Goal: Navigation & Orientation: Find specific page/section

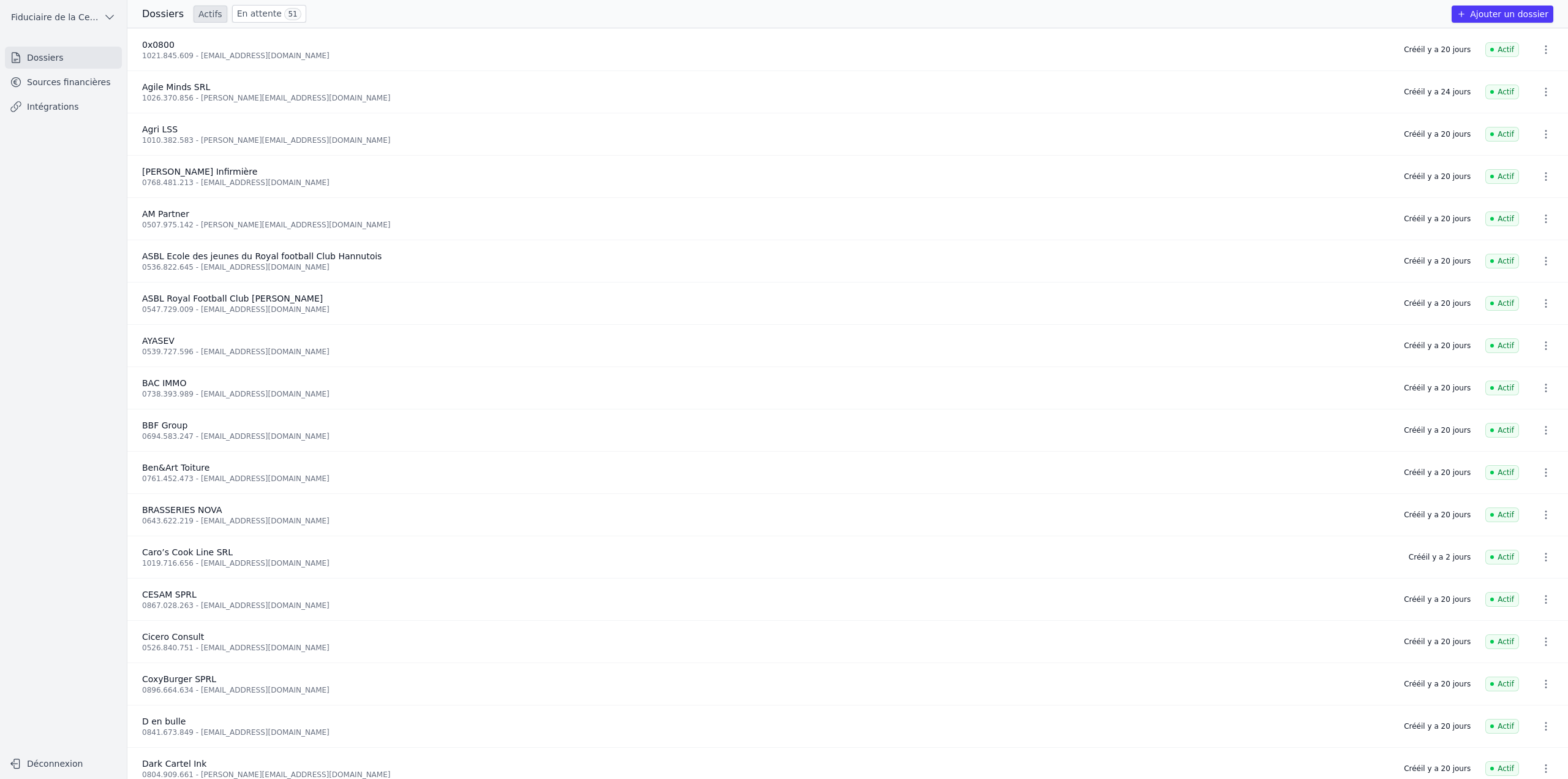
click at [240, 17] on link "En attente 51" at bounding box center [269, 13] width 74 height 18
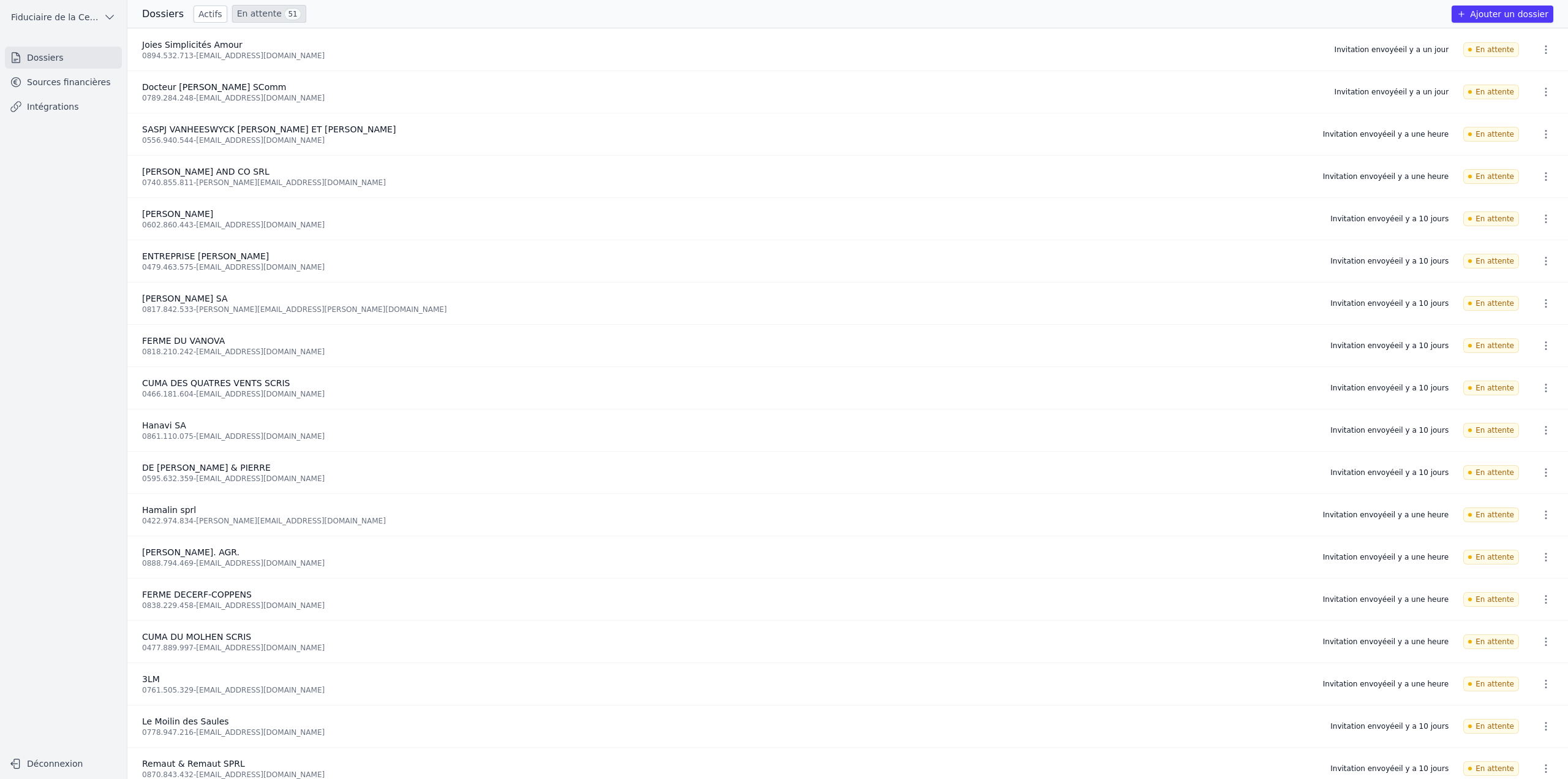
click at [570, 295] on div "Vincent Henrion SA" at bounding box center [729, 298] width 1174 height 12
click at [197, 14] on link "Actifs" at bounding box center [210, 14] width 33 height 17
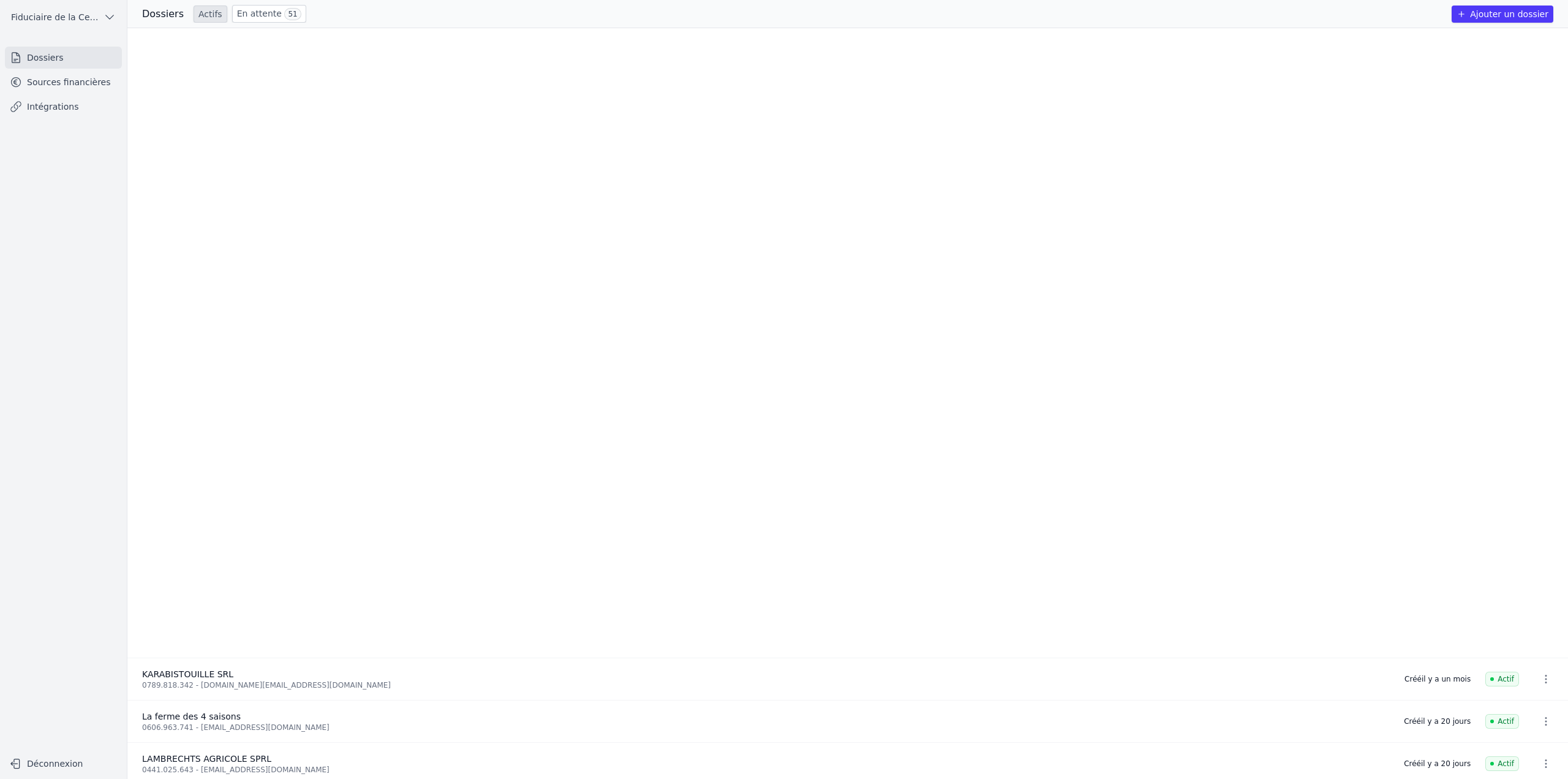
scroll to position [2298, 0]
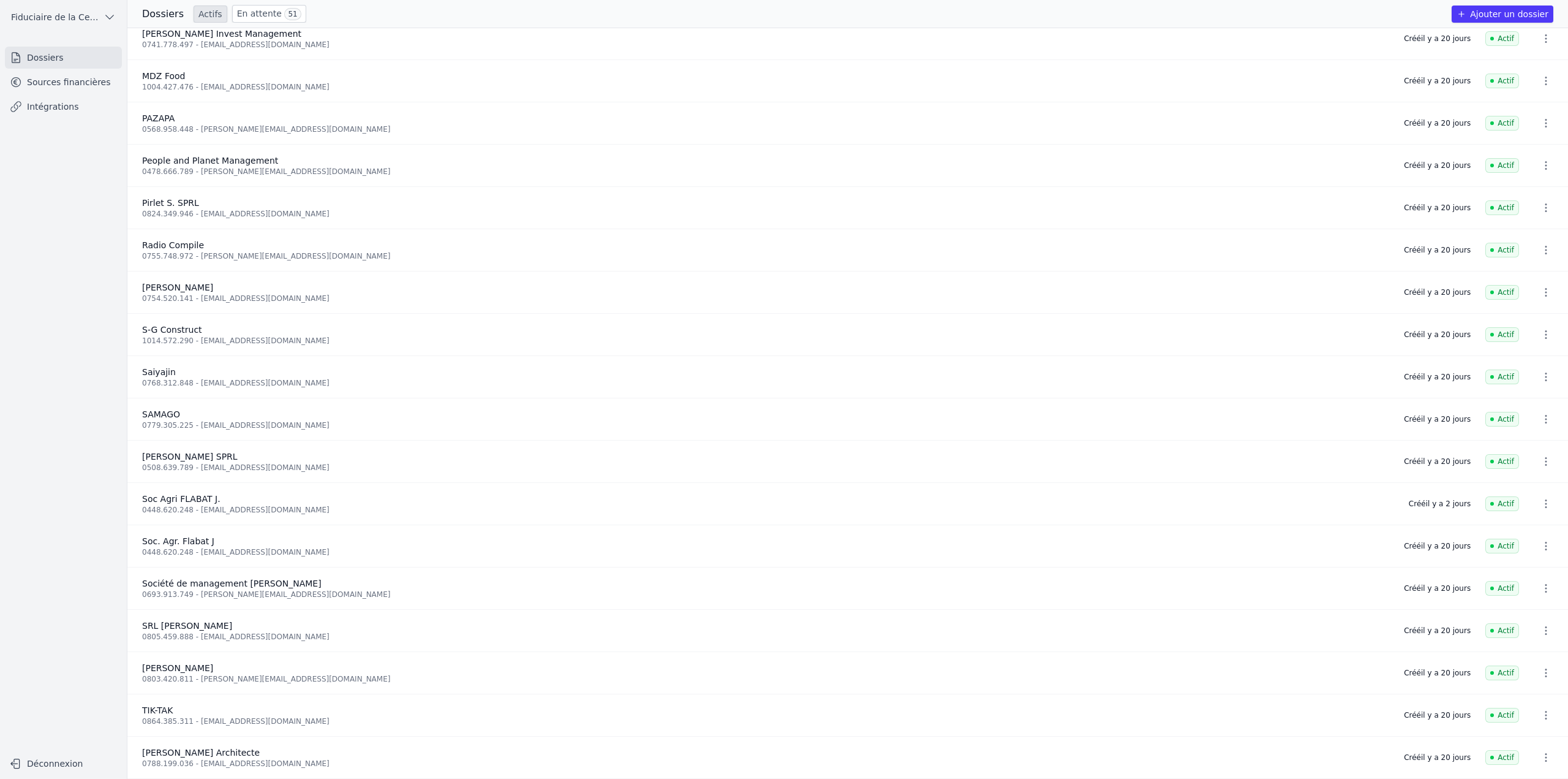
drag, startPoint x: 226, startPoint y: 11, endPoint x: 249, endPoint y: 15, distance: 23.3
click at [232, 11] on link "En attente 51" at bounding box center [269, 13] width 74 height 18
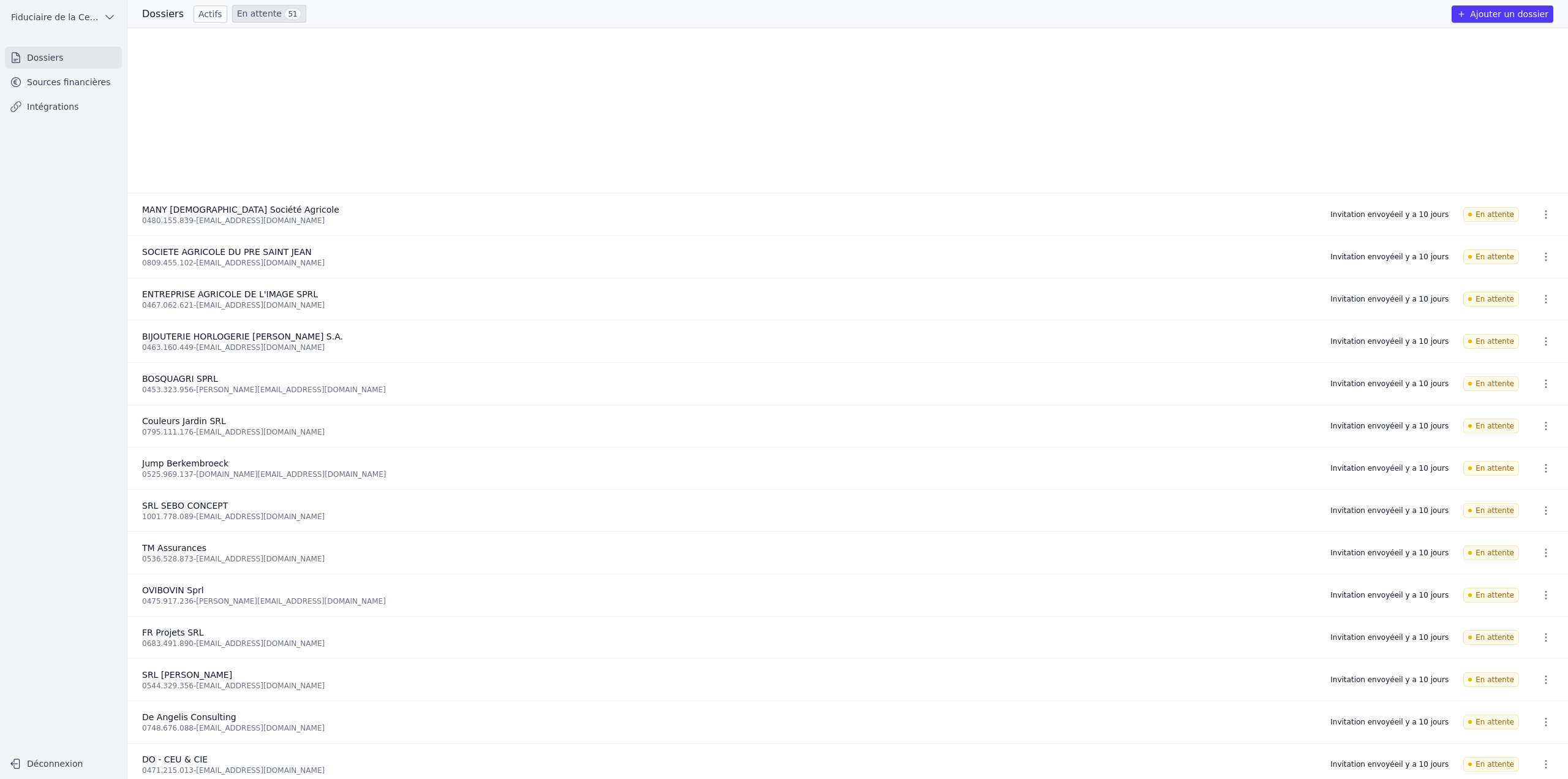
scroll to position [1410, 0]
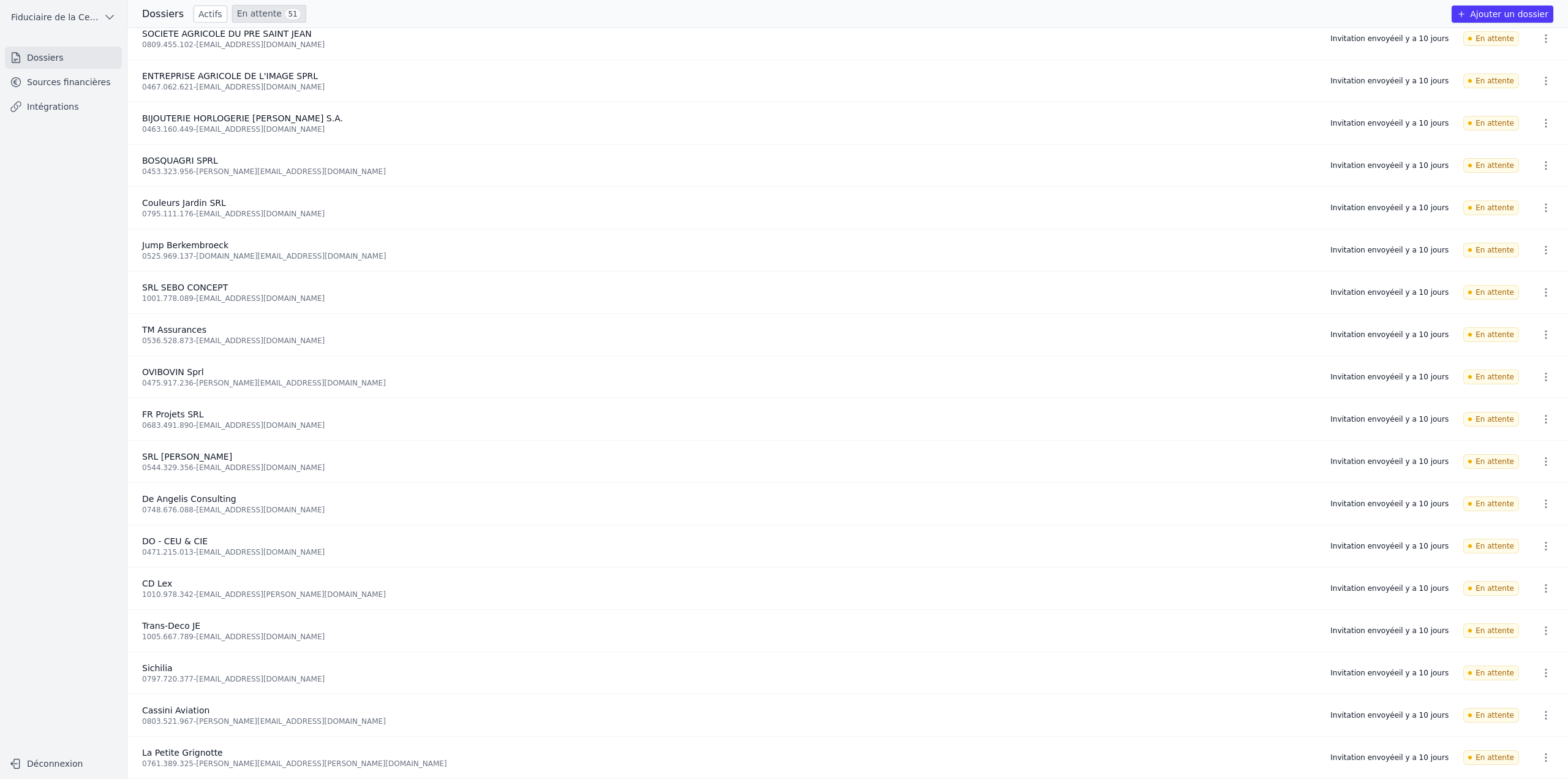
click at [251, 8] on link "En attente 51" at bounding box center [269, 13] width 74 height 18
click at [206, 13] on link "Actifs" at bounding box center [210, 14] width 33 height 17
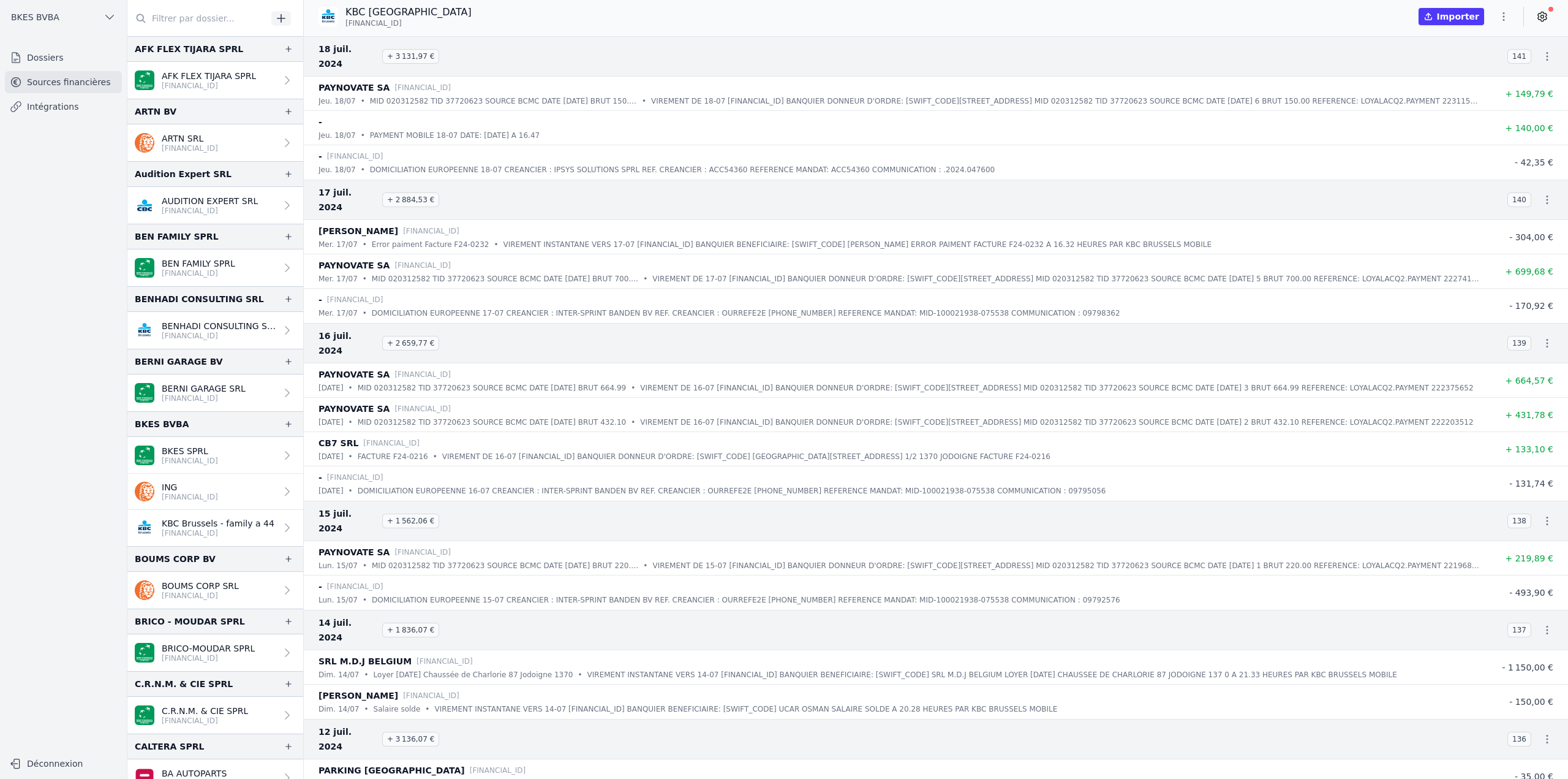
click at [617, 95] on div "jeu. 18/07 • MID 020312582 TID 37720623 SOURCE BCMC DATE 2024-07-16 BRUT 150.00…" at bounding box center [899, 101] width 1161 height 12
click at [1541, 50] on icon "button" at bounding box center [1547, 56] width 12 height 12
click at [1509, 93] on link "Télécharger le PDF" at bounding box center [1507, 93] width 108 height 22
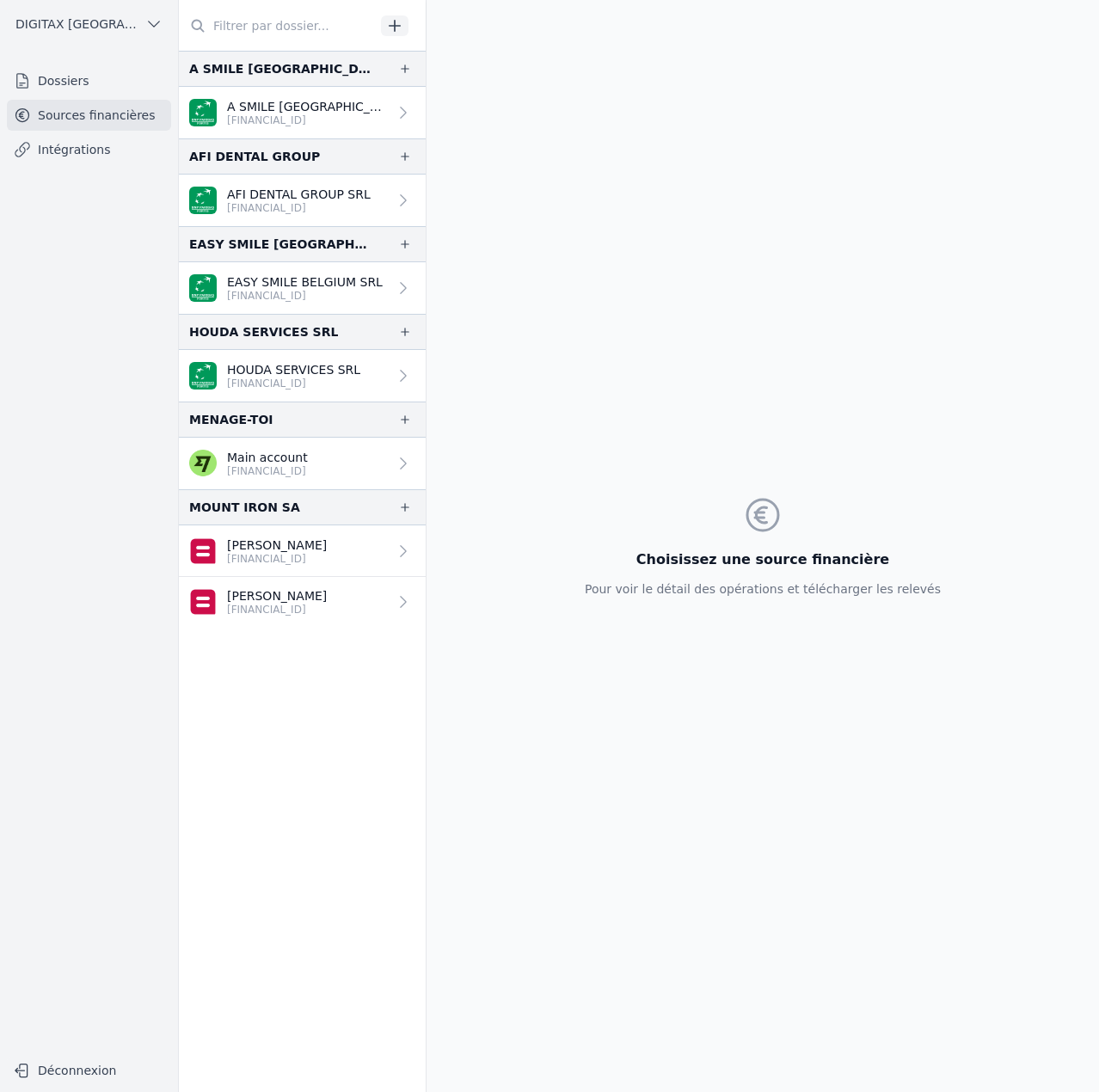
click at [98, 86] on link "Dossiers" at bounding box center [88, 81] width 164 height 31
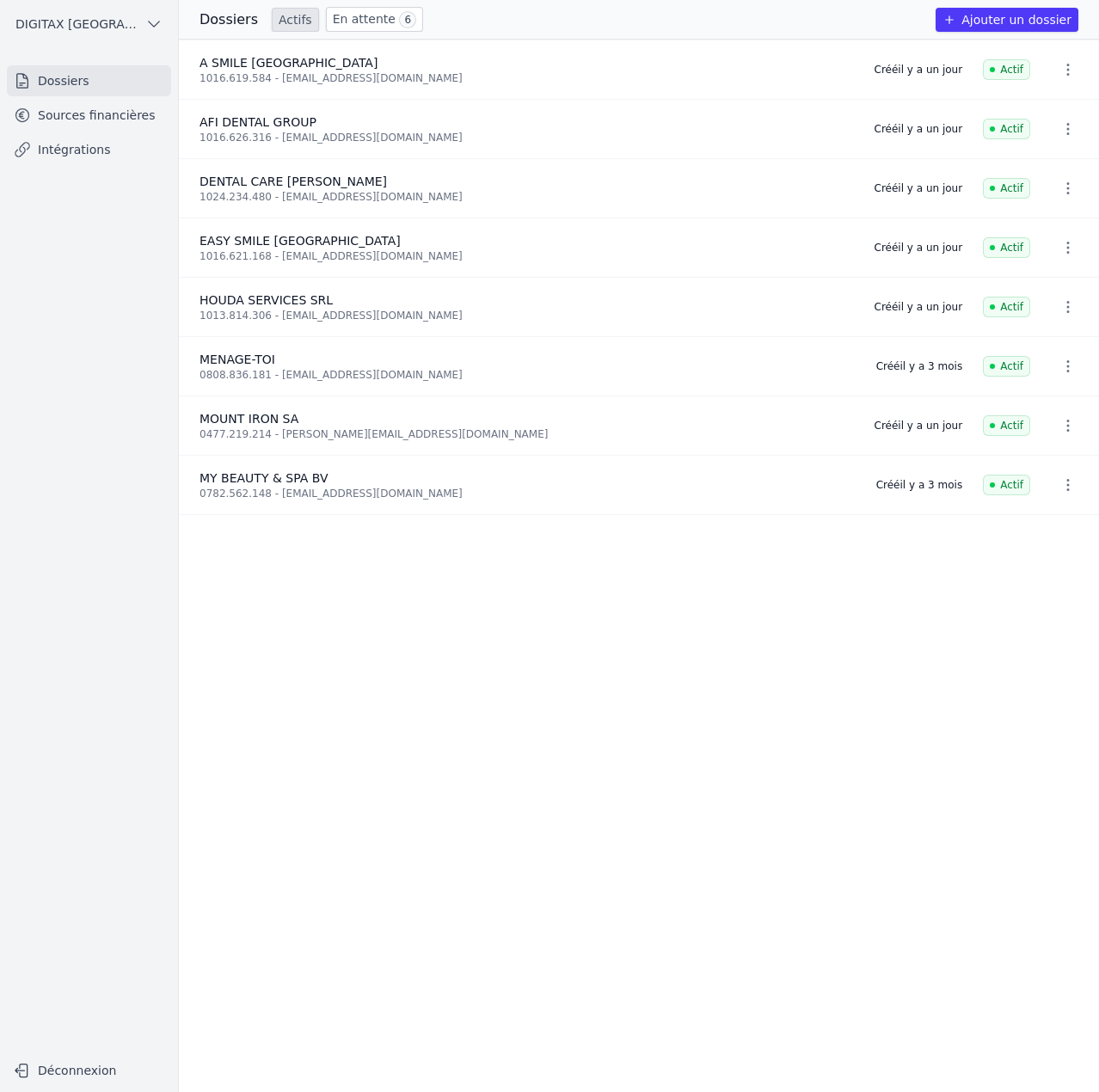
click at [351, 22] on link "En attente 6" at bounding box center [375, 19] width 97 height 25
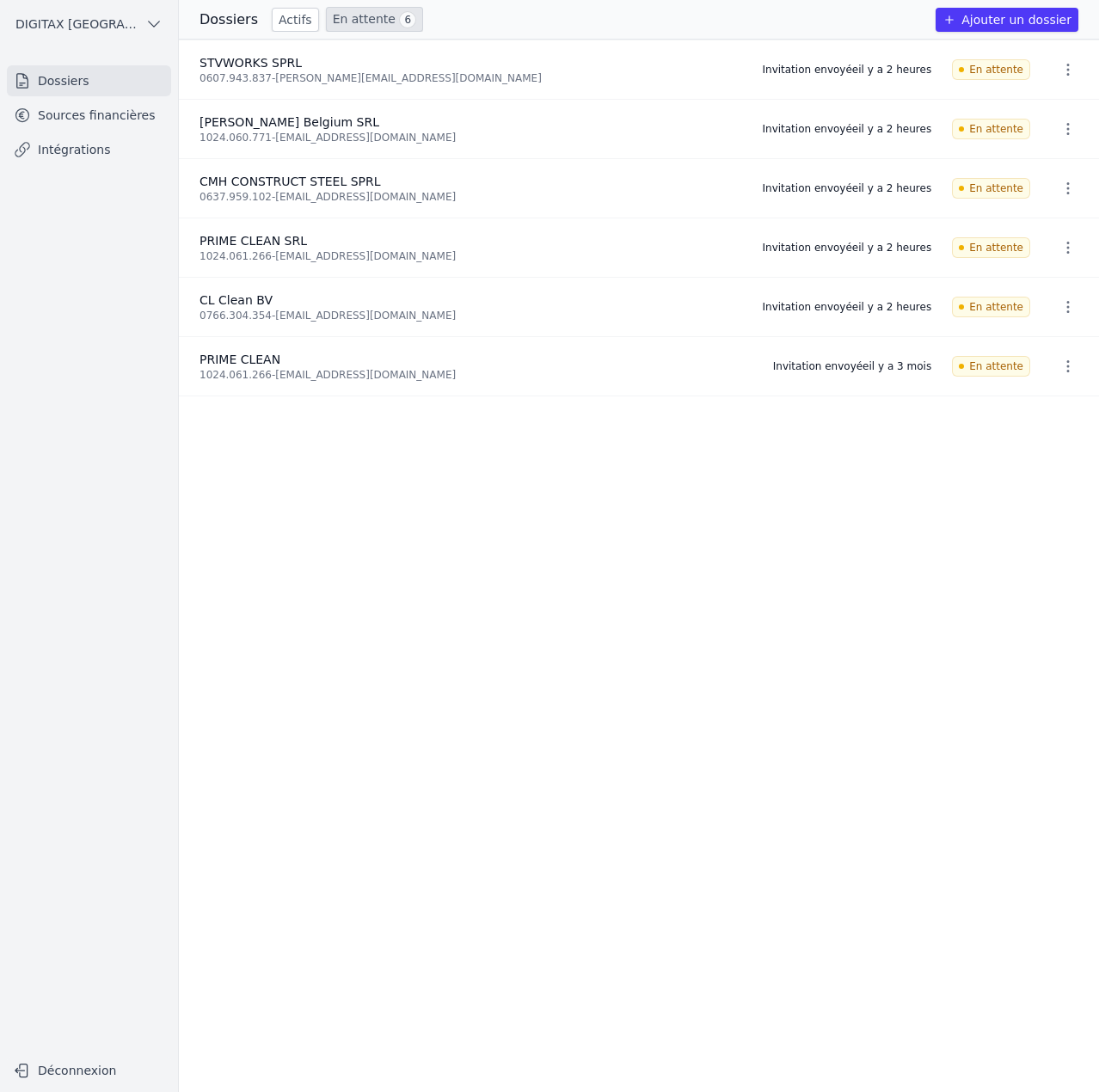
click at [1069, 374] on button "button" at bounding box center [1068, 365] width 35 height 27
click at [1048, 443] on button "Supprimer" at bounding box center [1035, 438] width 108 height 35
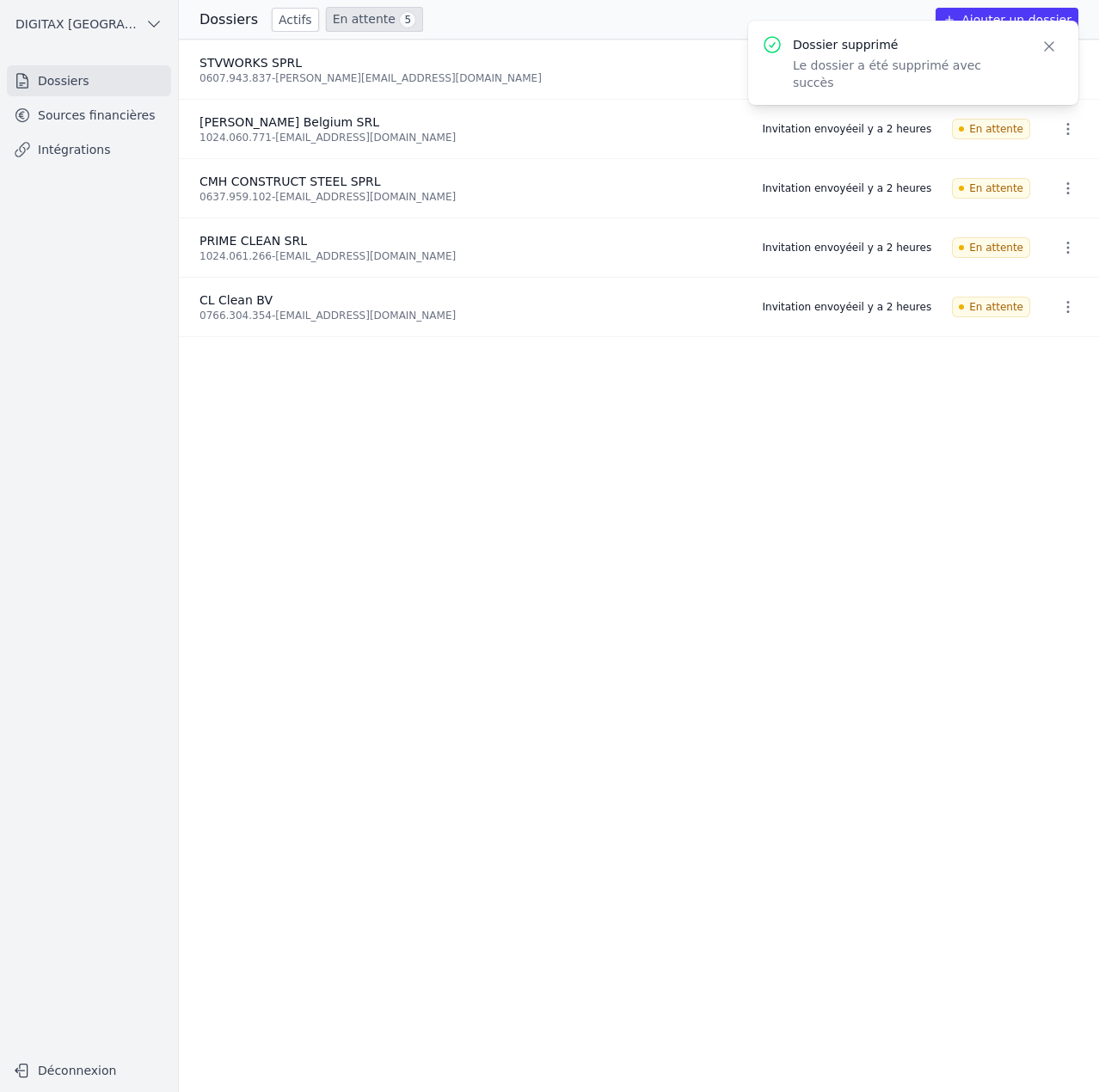
click at [279, 20] on link "Actifs" at bounding box center [295, 20] width 47 height 24
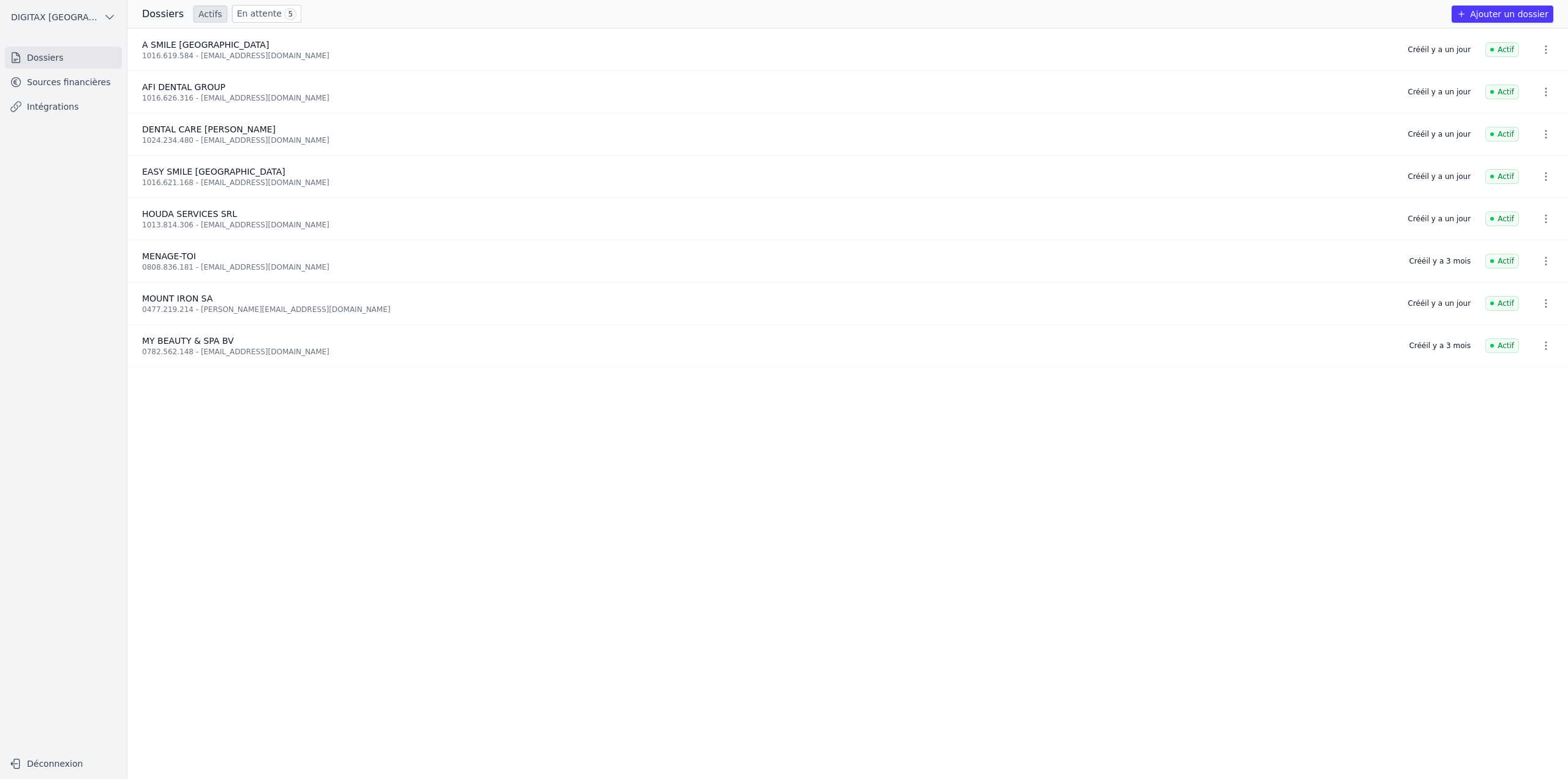
click at [83, 83] on link "Sources financières" at bounding box center [63, 81] width 117 height 22
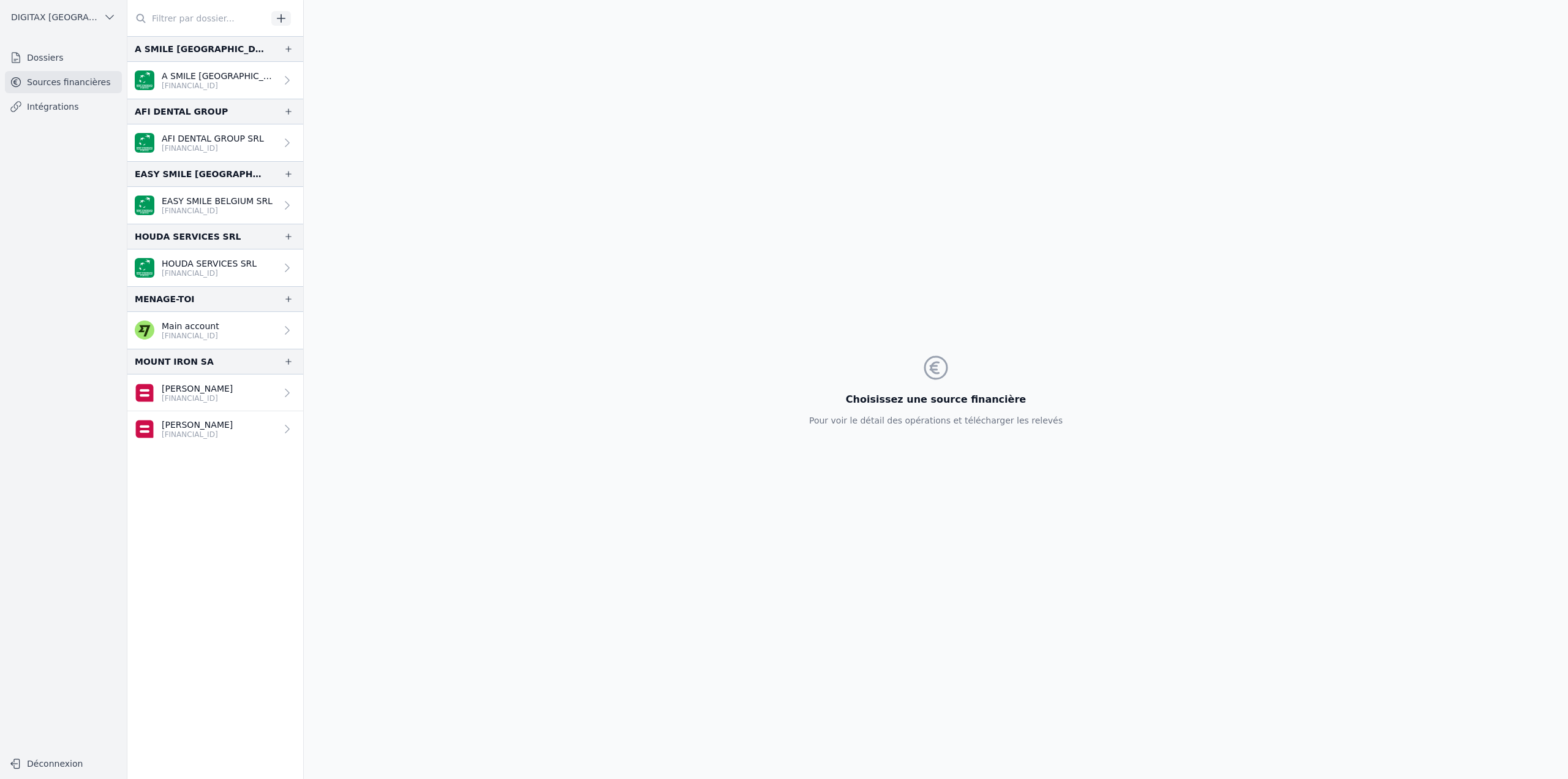
click at [208, 86] on p "[FINANCIAL_ID]" at bounding box center [219, 85] width 115 height 10
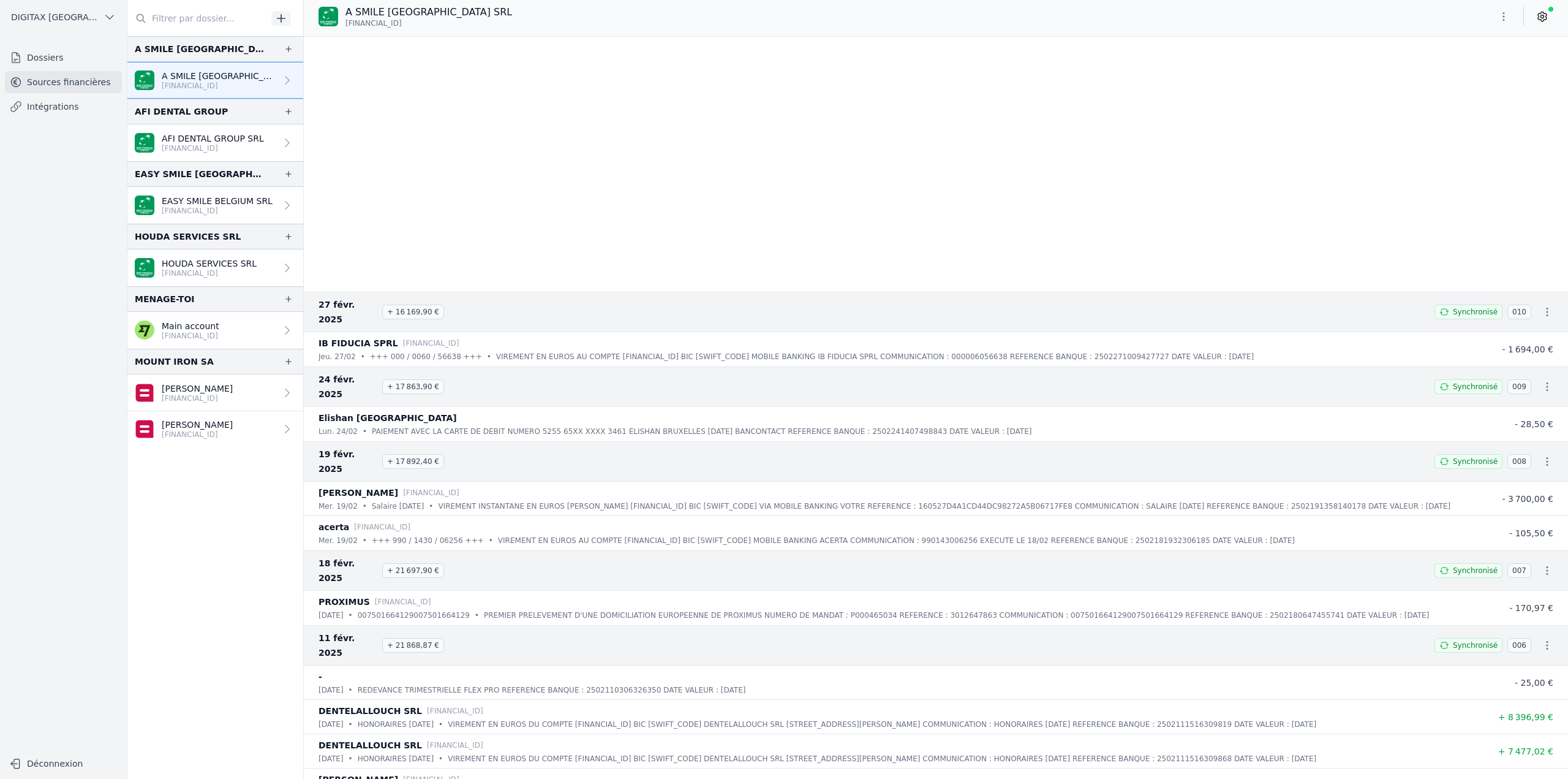
scroll to position [6206, 0]
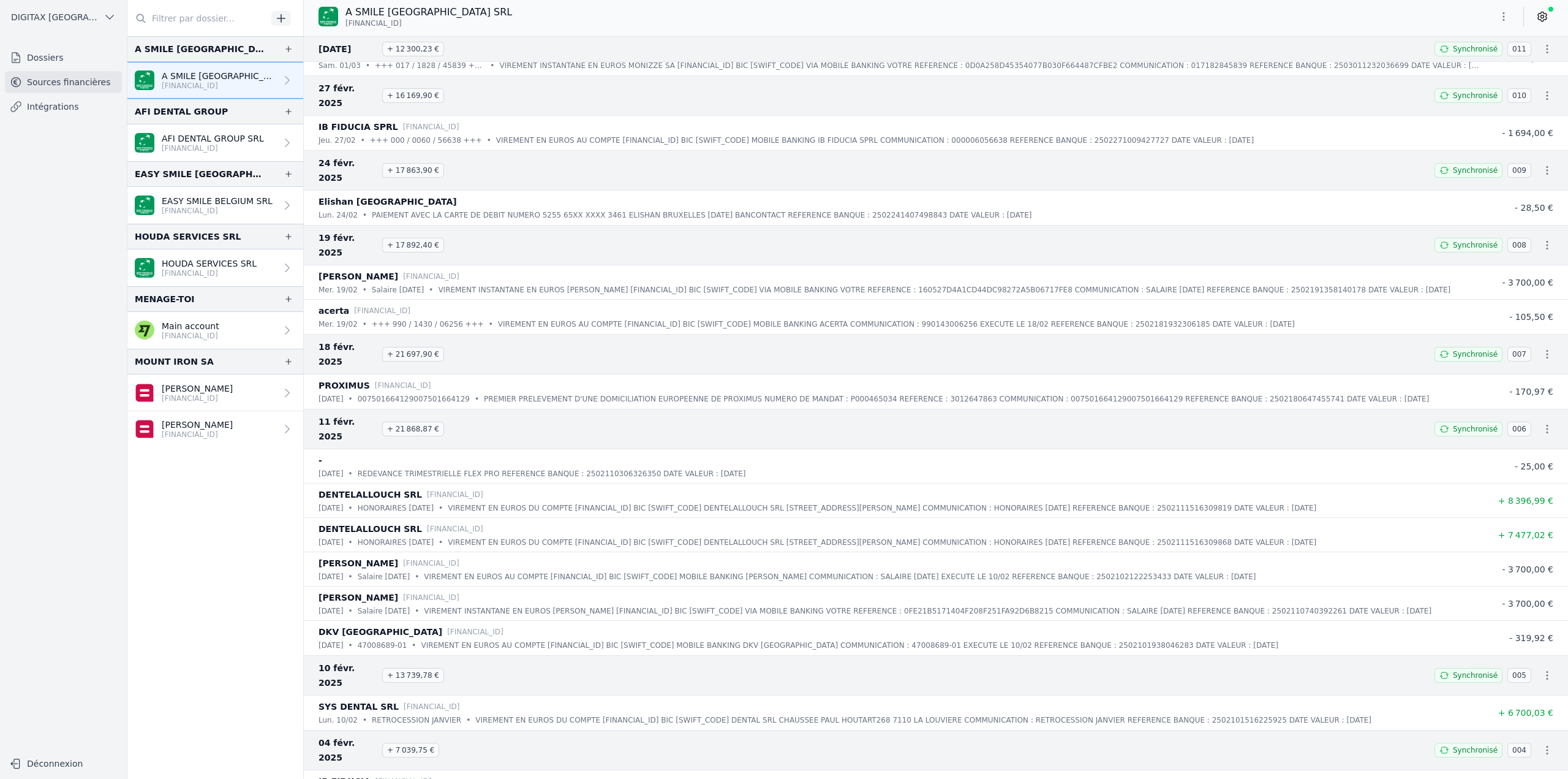
click at [558, 265] on div "PROXIMUS BE82 2100 0008 8968" at bounding box center [899, 385] width 1161 height 15
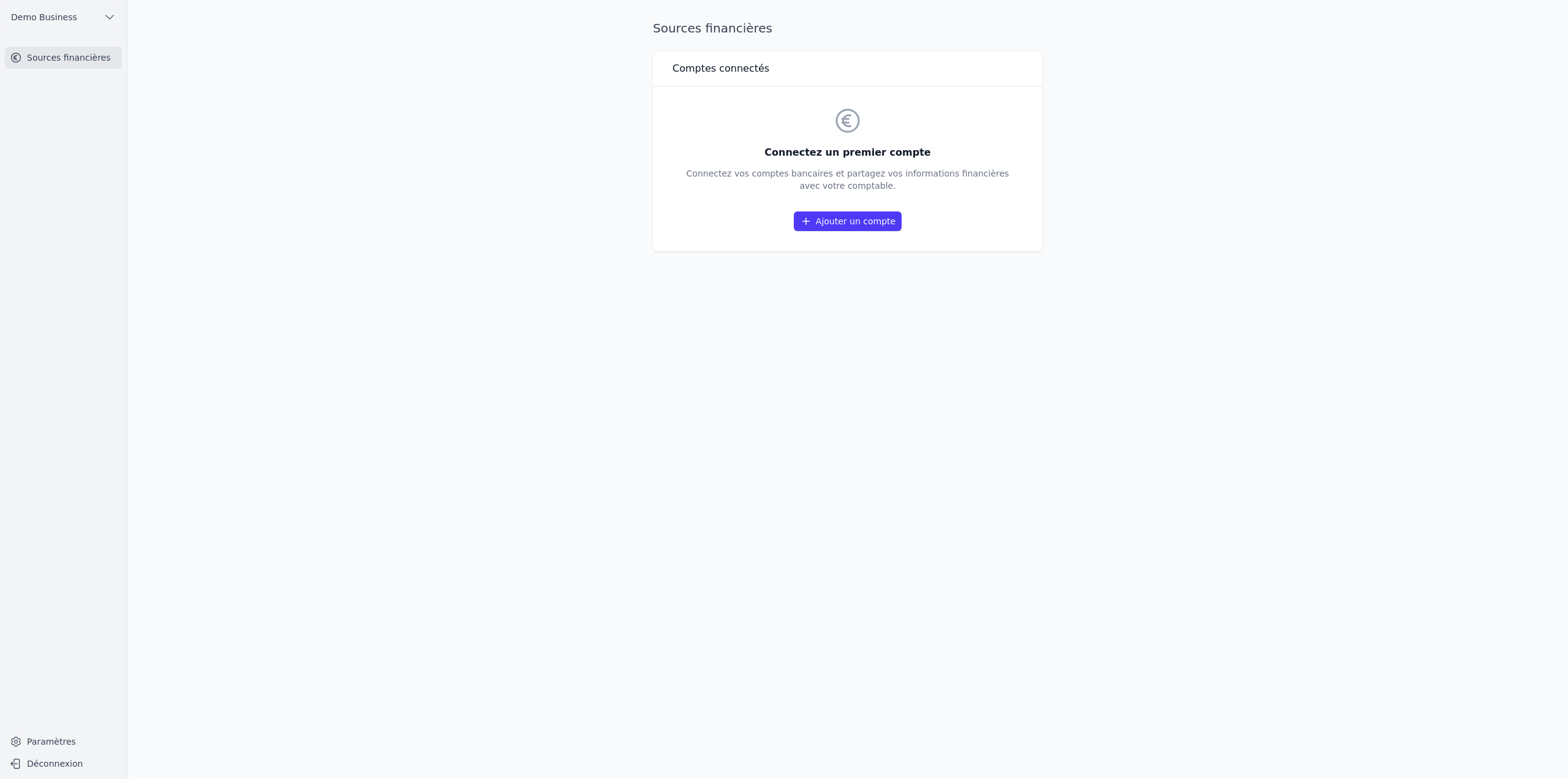
click at [859, 230] on link "Ajouter un compte" at bounding box center [848, 221] width 108 height 19
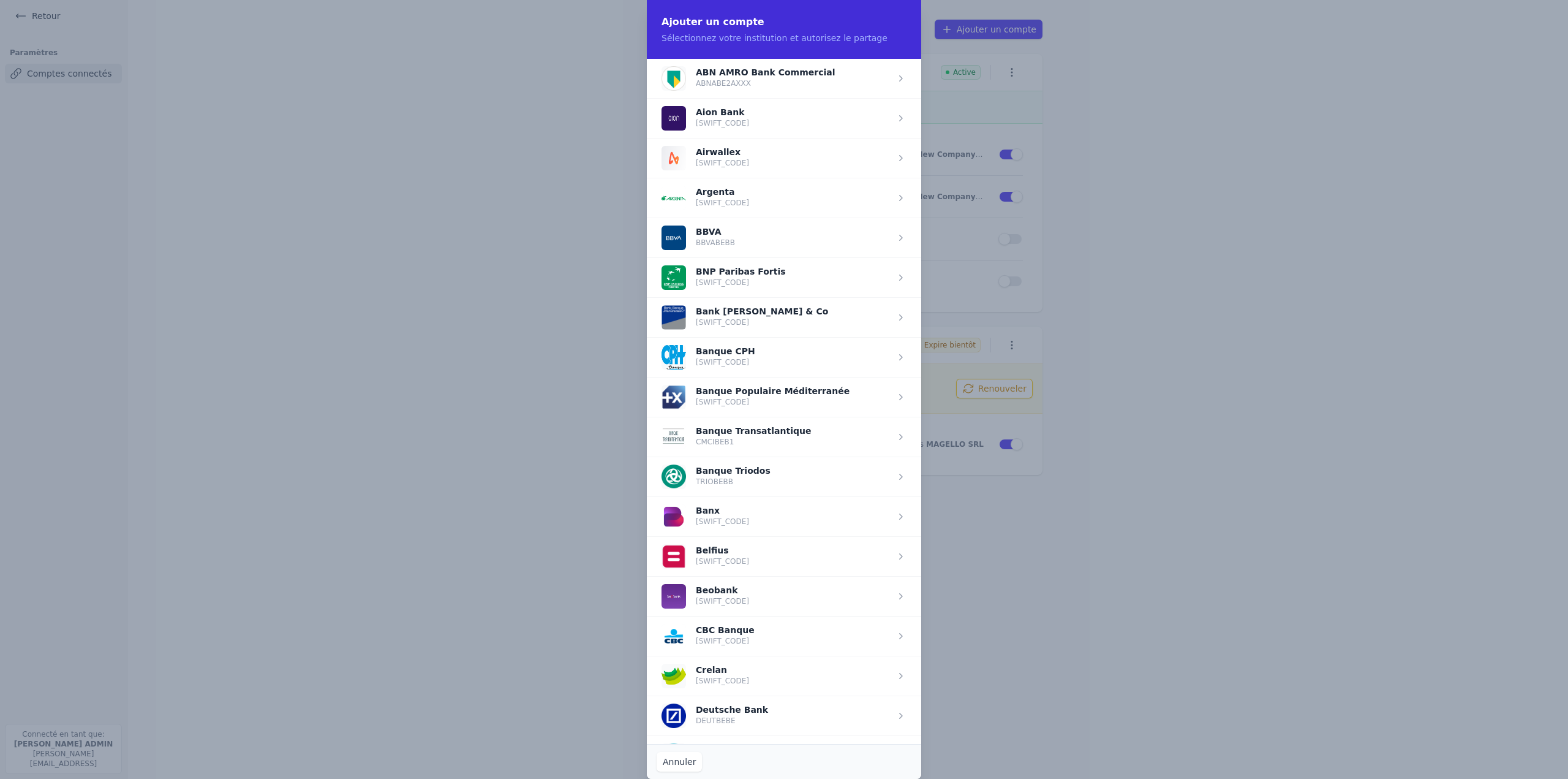
click at [734, 555] on span "button" at bounding box center [783, 556] width 274 height 40
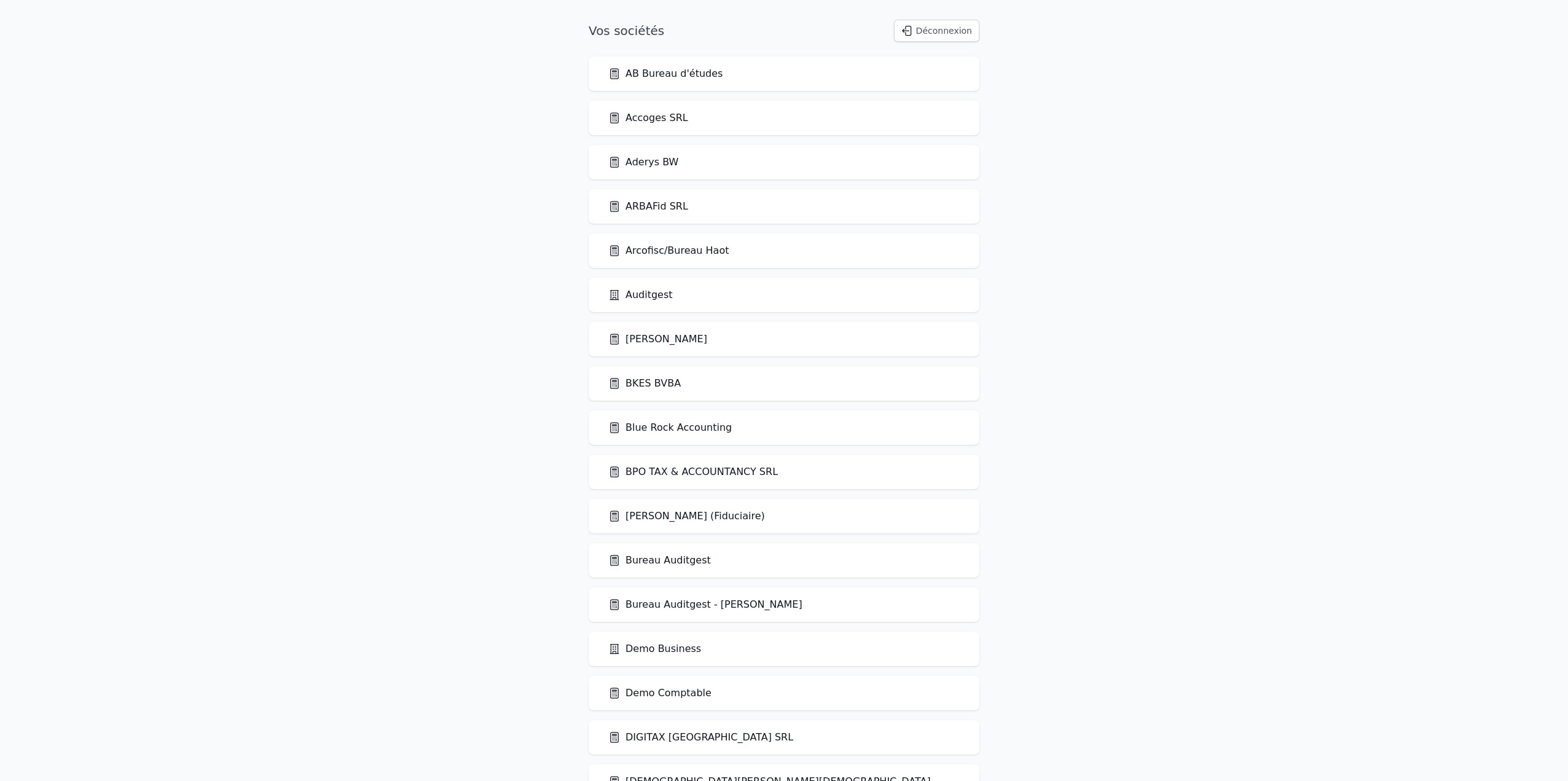
scroll to position [700, 0]
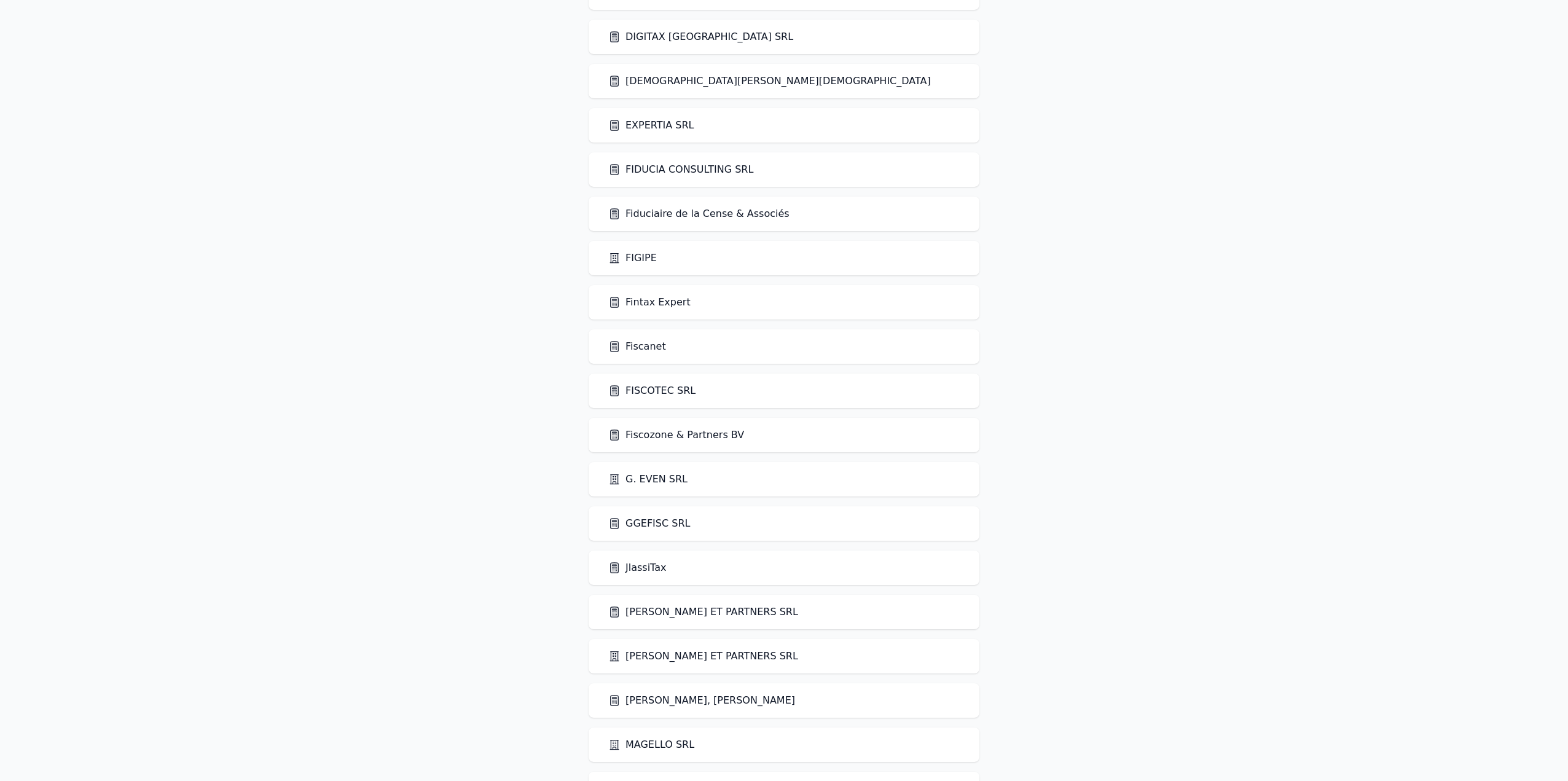
click at [659, 393] on link "FISCOTEC SRL" at bounding box center [652, 391] width 87 height 15
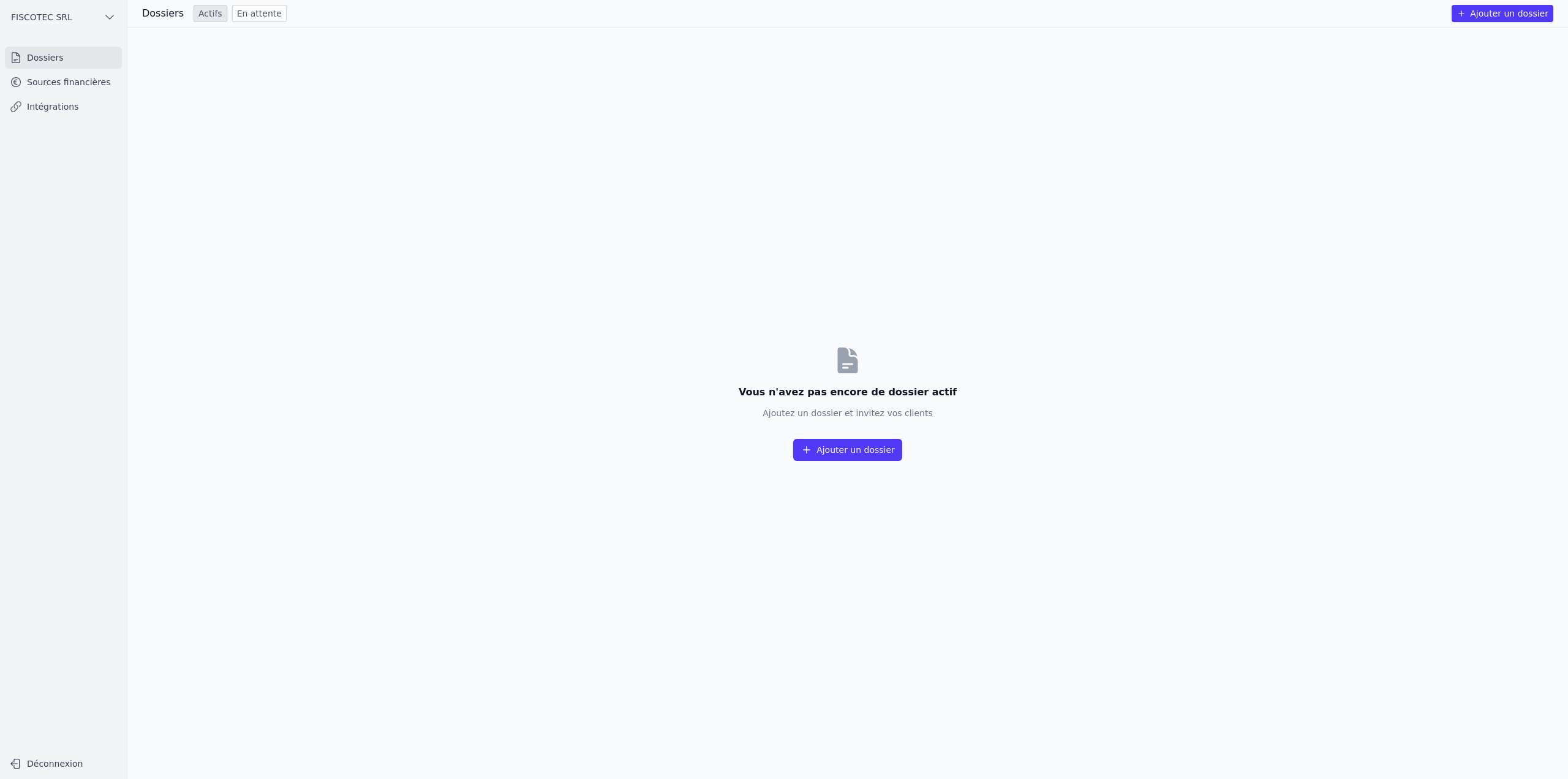
click at [61, 85] on link "Sources financières" at bounding box center [63, 81] width 117 height 22
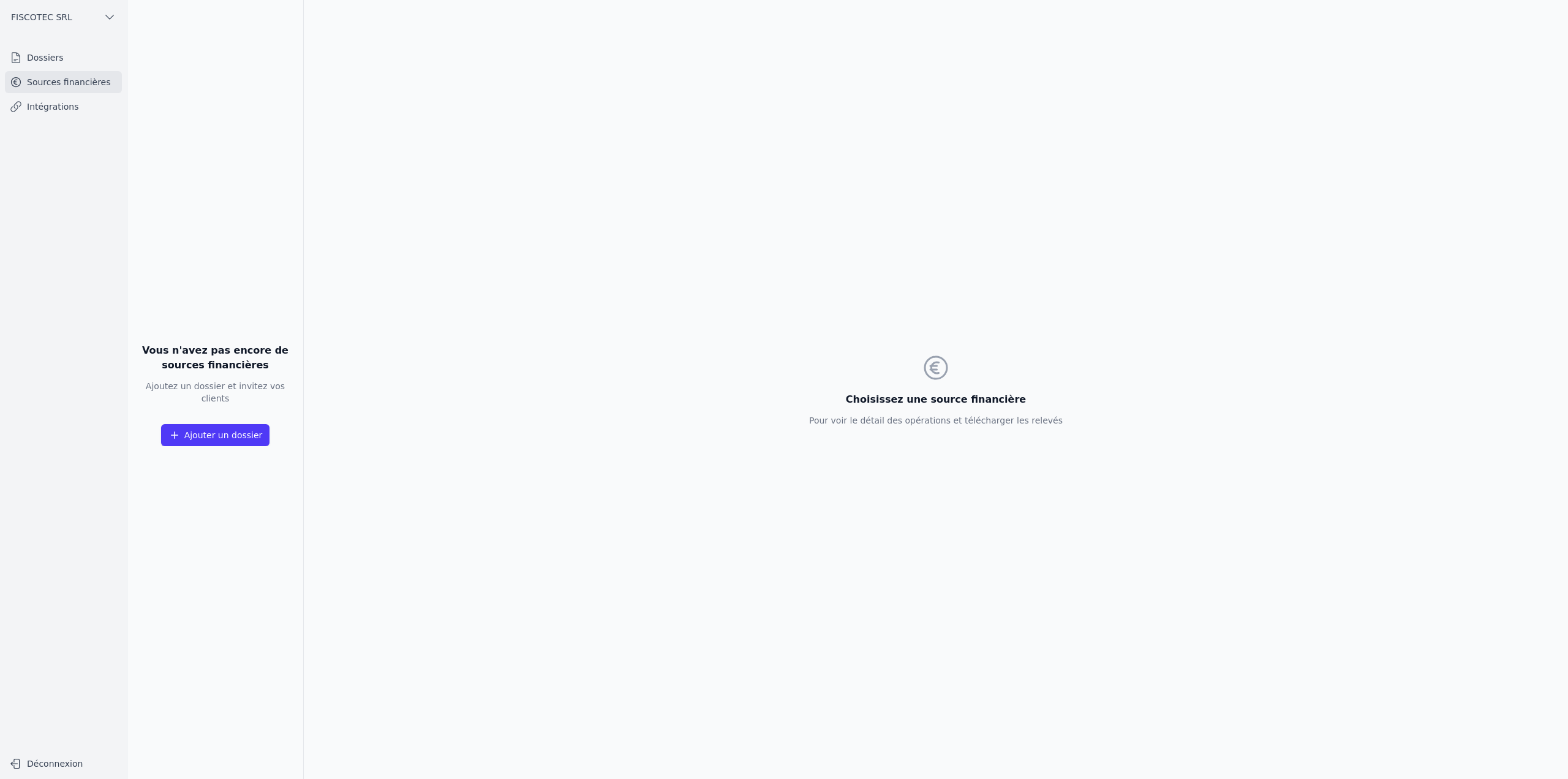
click at [52, 117] on nav "Dossiers Sources financières Intégrations" at bounding box center [63, 394] width 107 height 695
click at [43, 69] on ul "Dossiers Sources financières Intégrations" at bounding box center [63, 82] width 117 height 71
click at [43, 61] on link "Dossiers" at bounding box center [63, 57] width 117 height 22
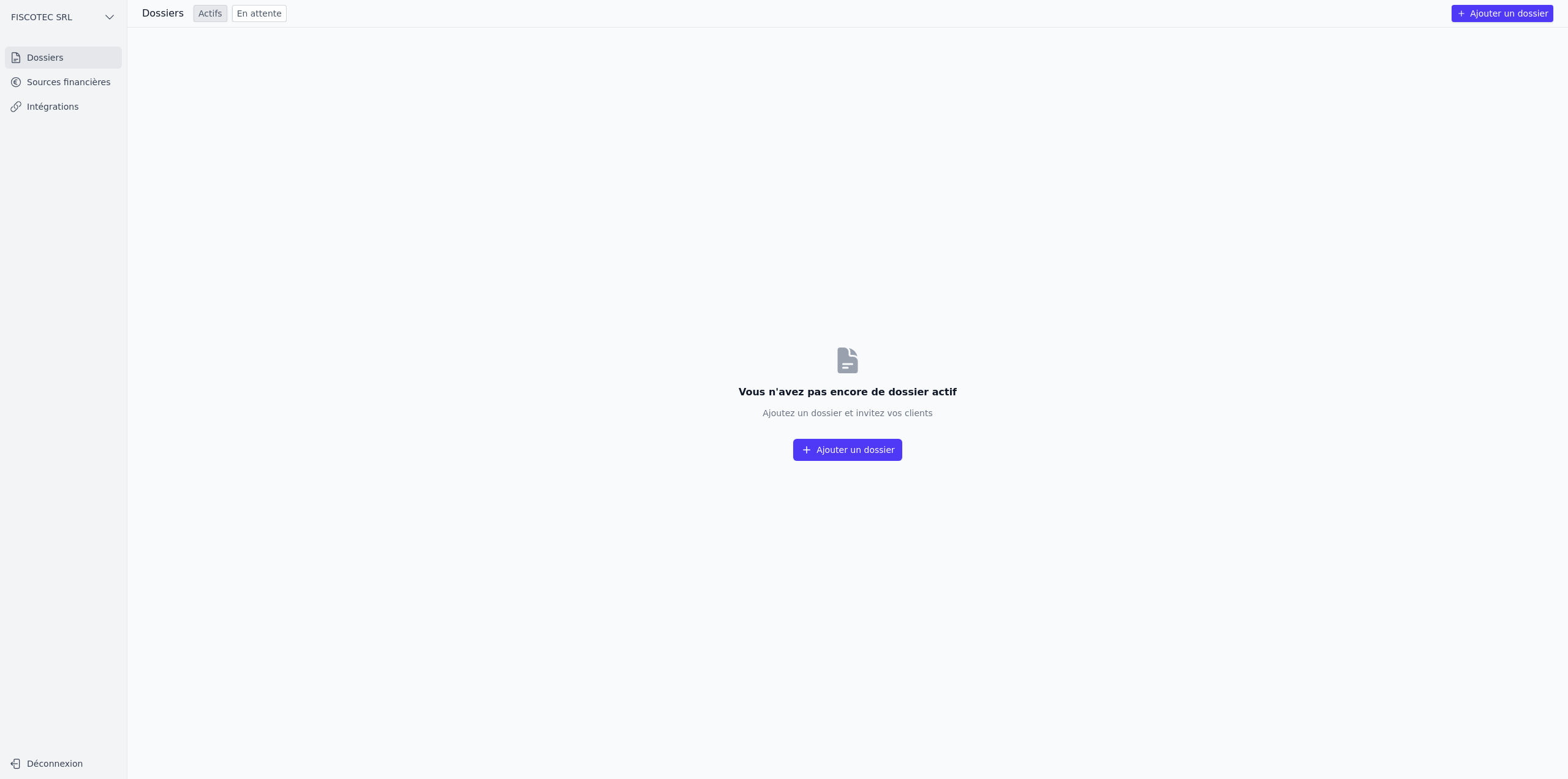
click at [256, 12] on link "En attente" at bounding box center [260, 13] width 55 height 17
click at [198, 12] on link "Actifs" at bounding box center [210, 13] width 33 height 17
click at [89, 21] on button "FISCOTEC SRL" at bounding box center [63, 17] width 117 height 19
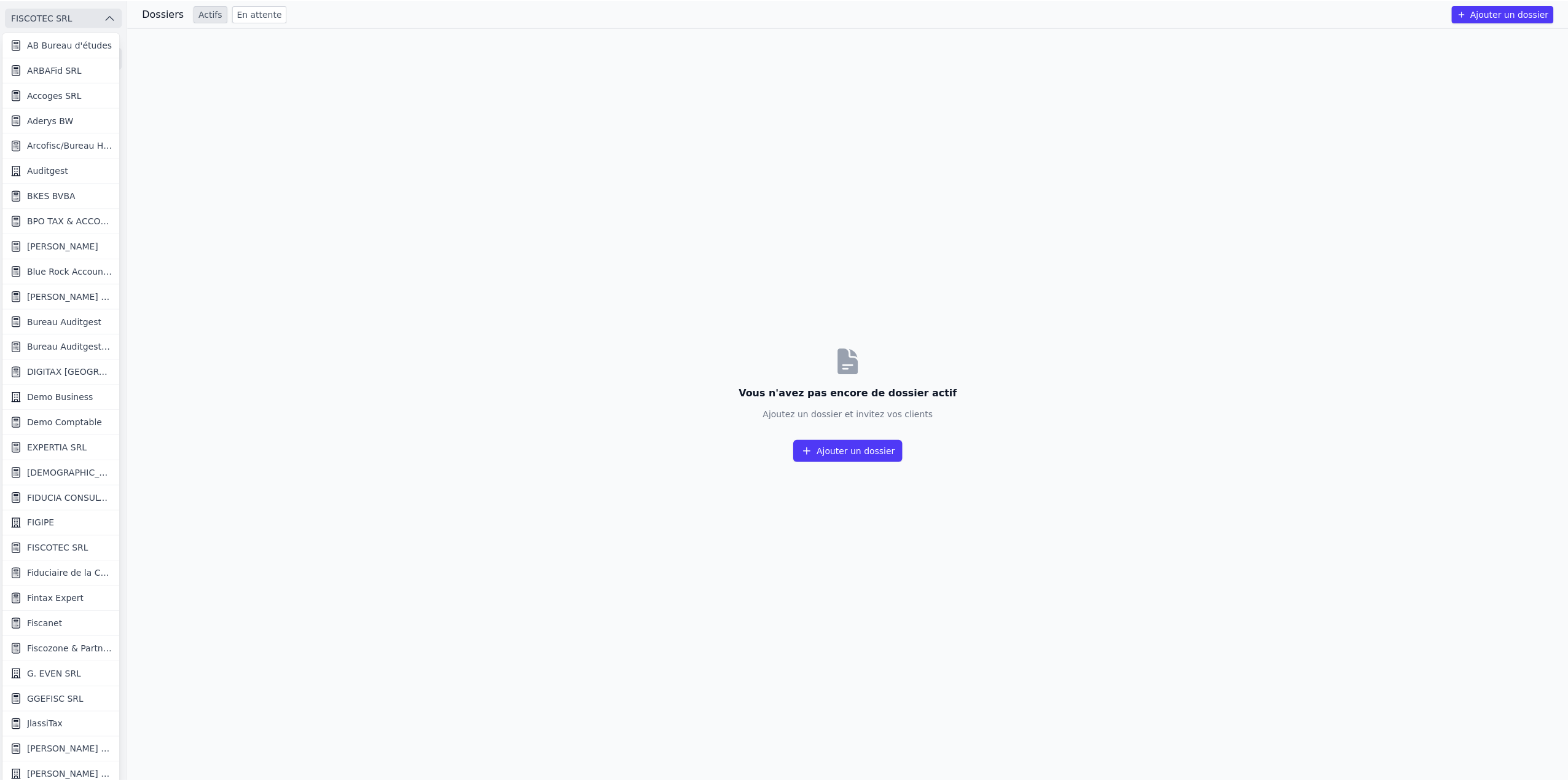
scroll to position [2, 0]
click at [89, 21] on div at bounding box center [784, 390] width 1568 height 781
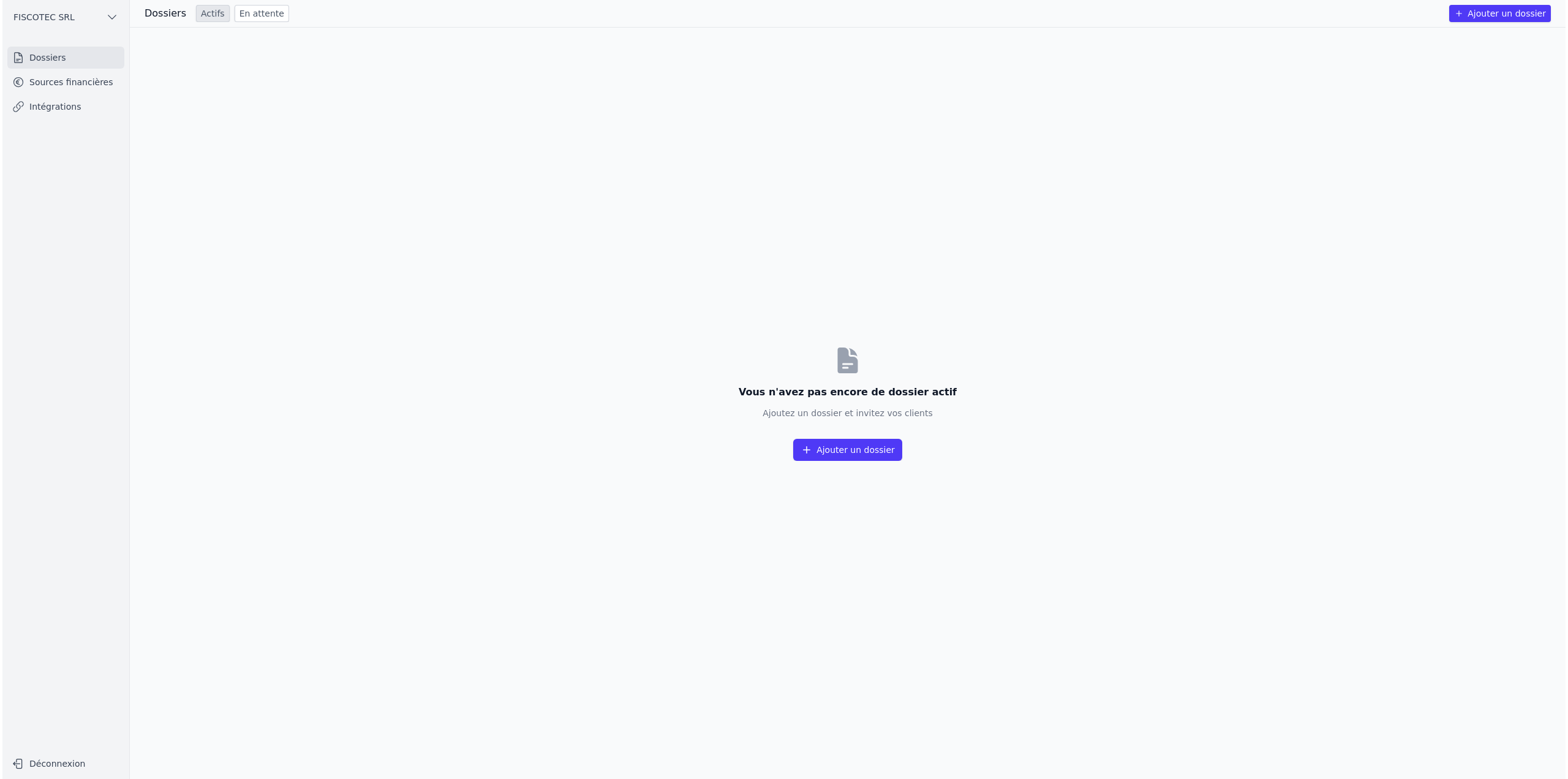
scroll to position [0, 0]
